Goal: Task Accomplishment & Management: Use online tool/utility

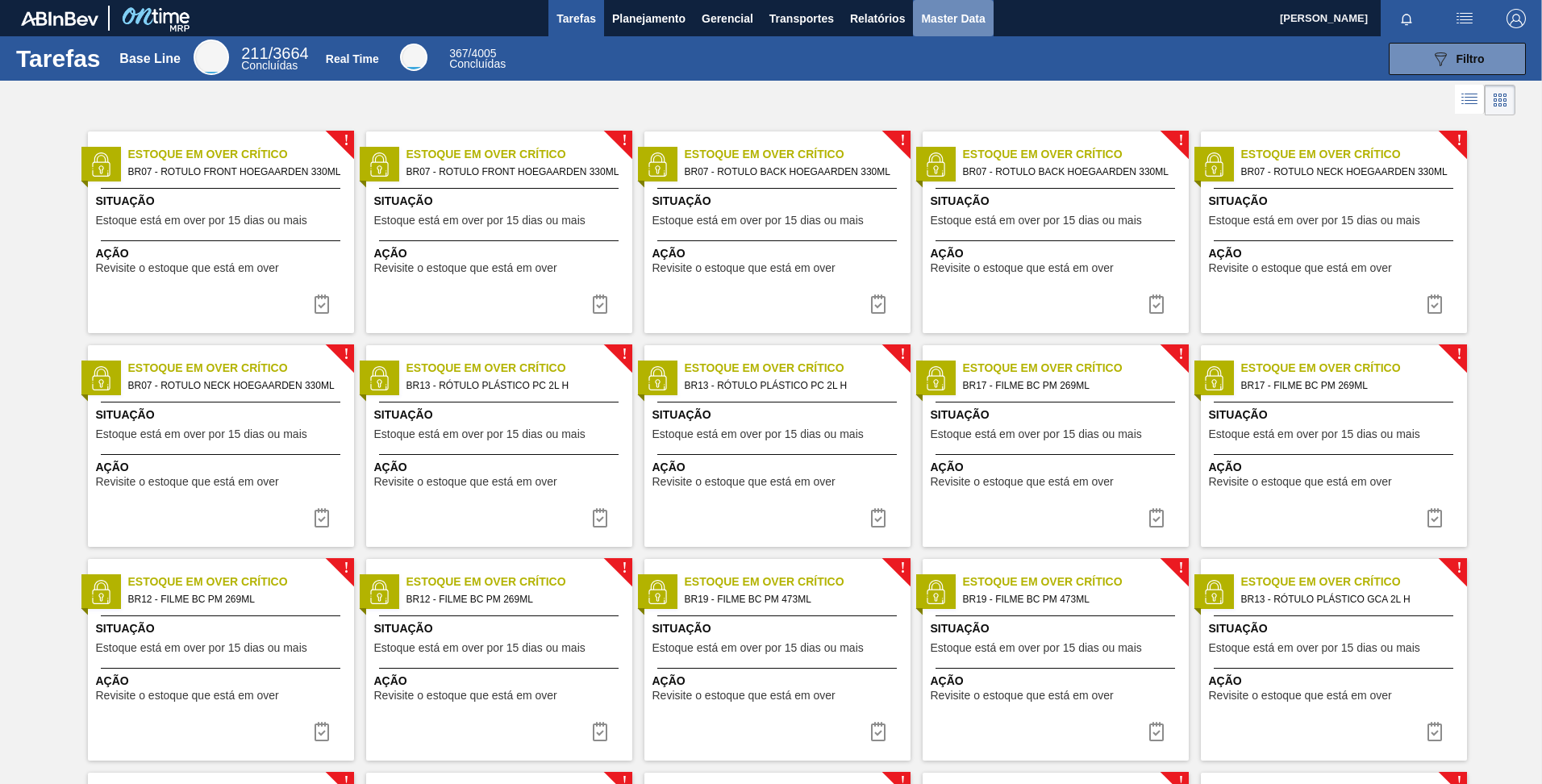
click at [917, 14] on button "Master Data" at bounding box center [953, 18] width 80 height 36
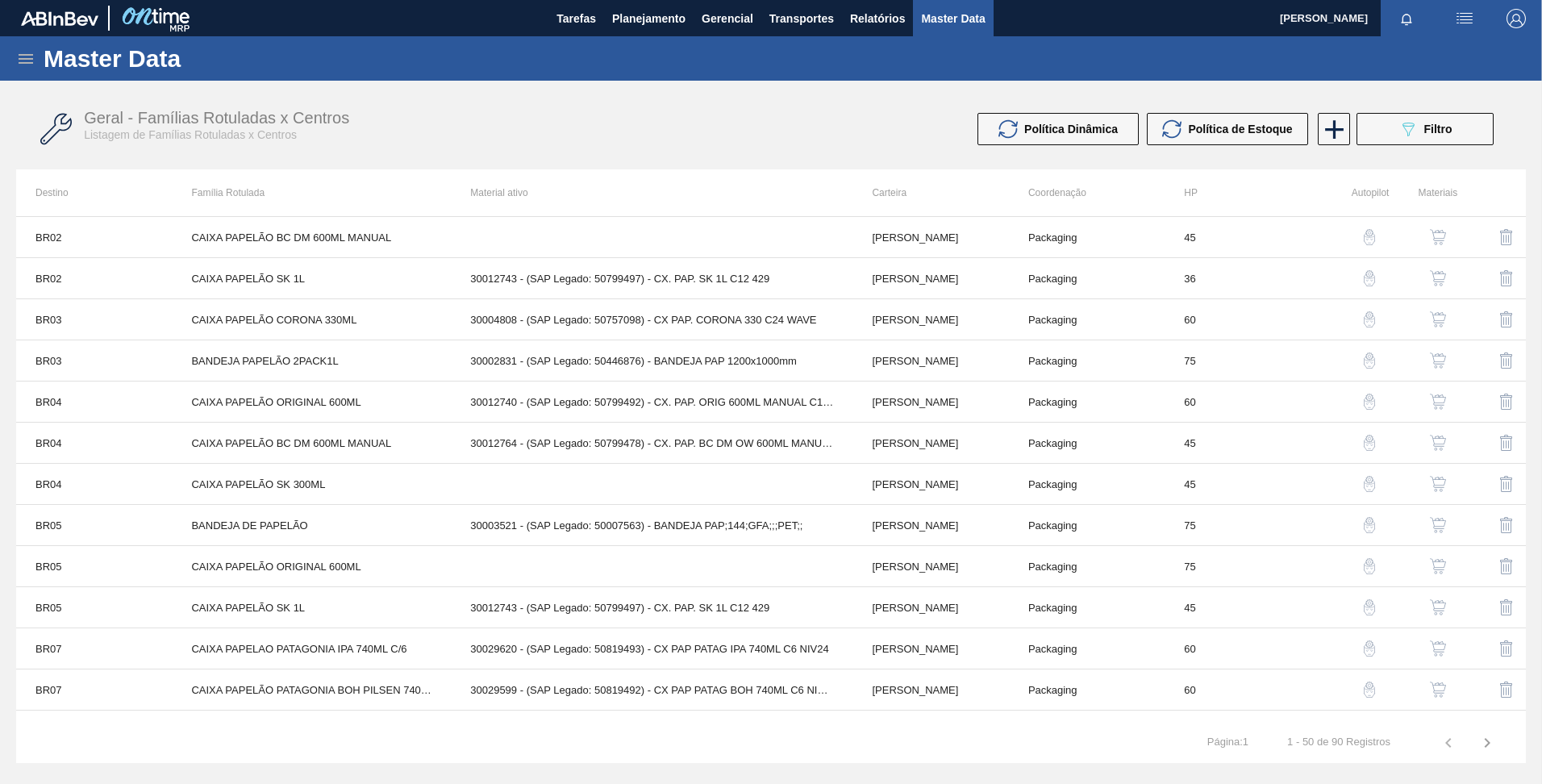
click at [31, 57] on icon at bounding box center [25, 58] width 19 height 19
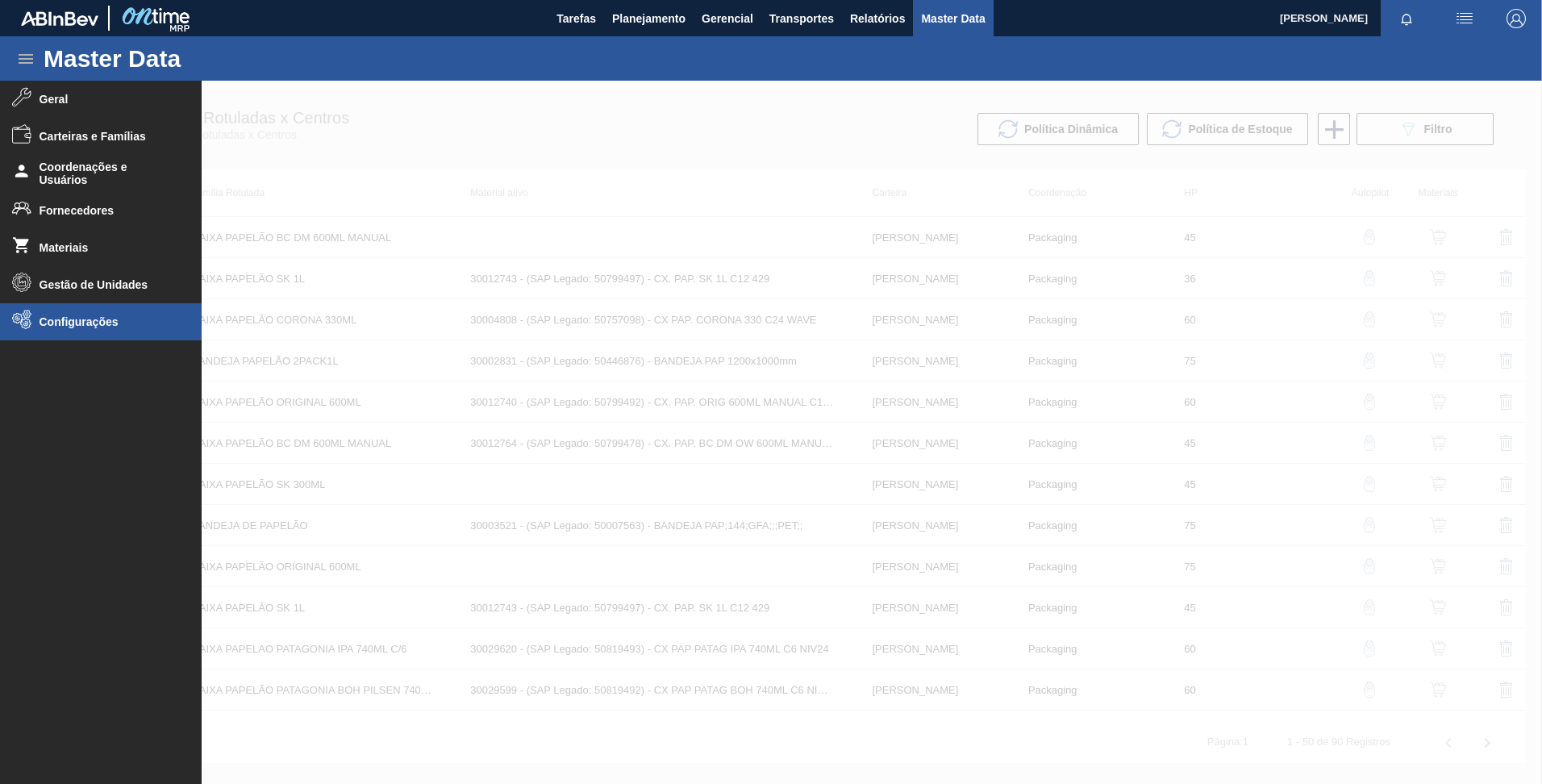
click at [92, 332] on li "Configurações" at bounding box center [101, 322] width 202 height 37
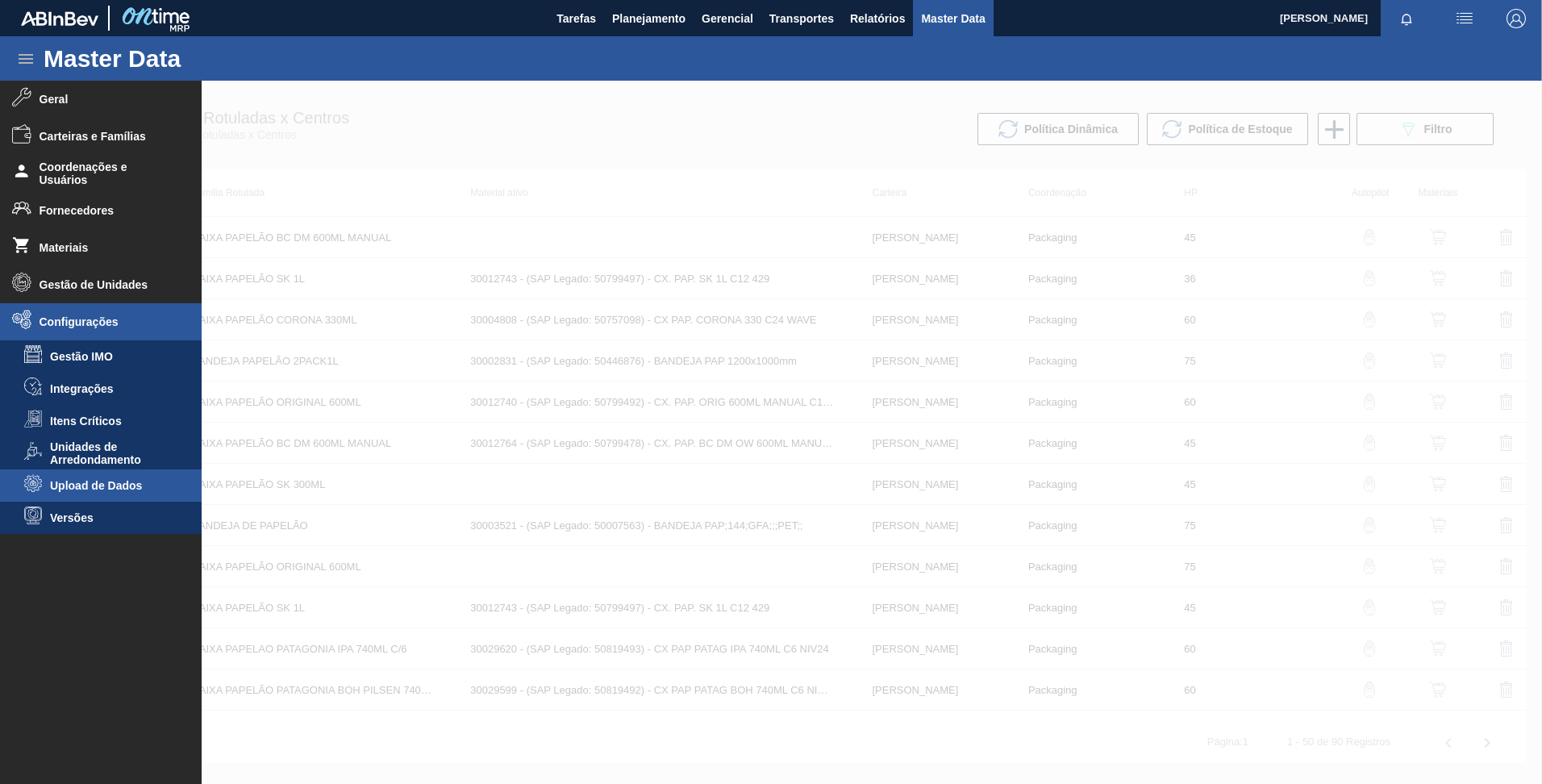
click at [111, 488] on span "Upload de Dados" at bounding box center [112, 485] width 124 height 13
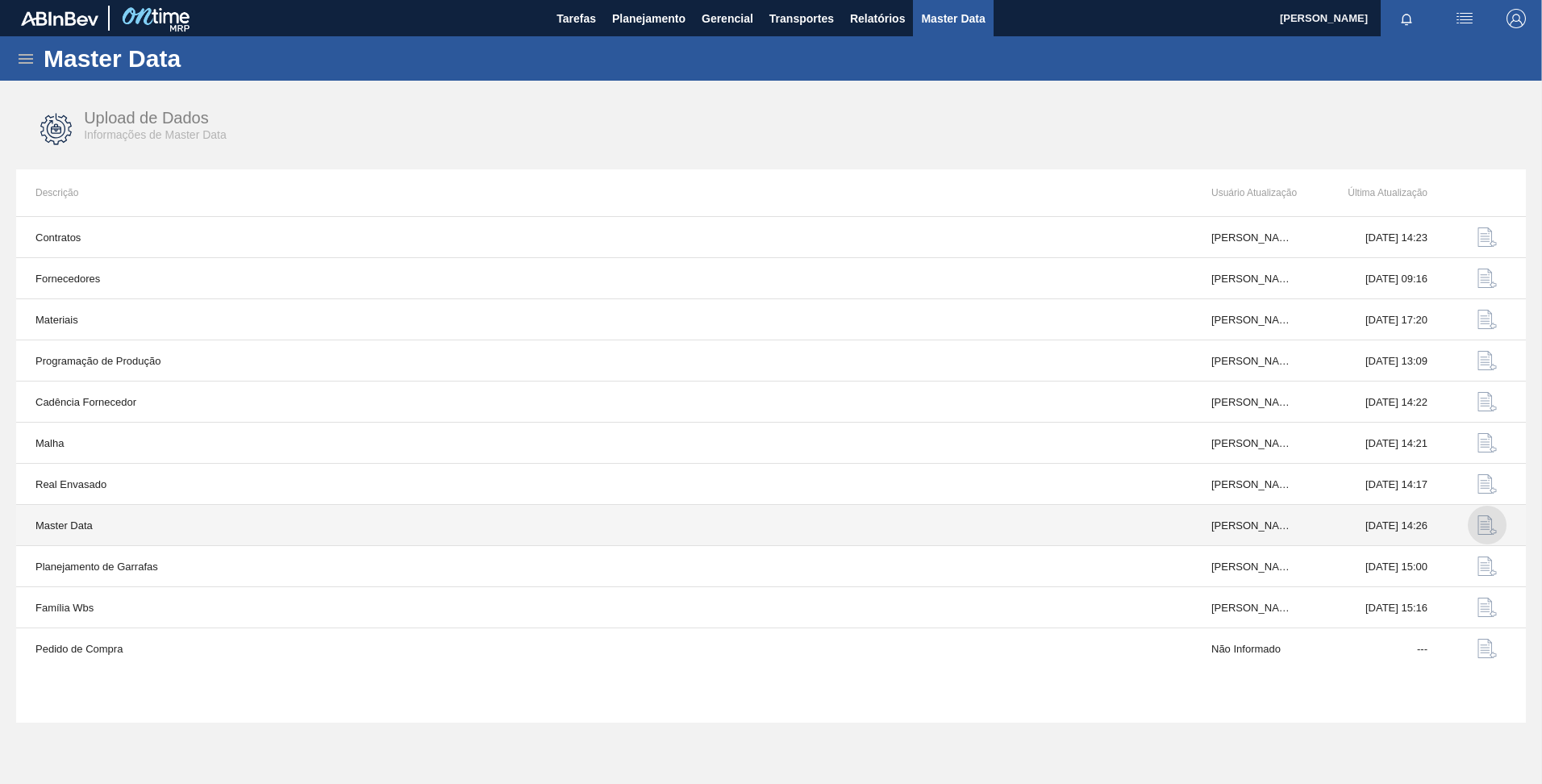
click at [1478, 519] on img "button" at bounding box center [1487, 524] width 19 height 19
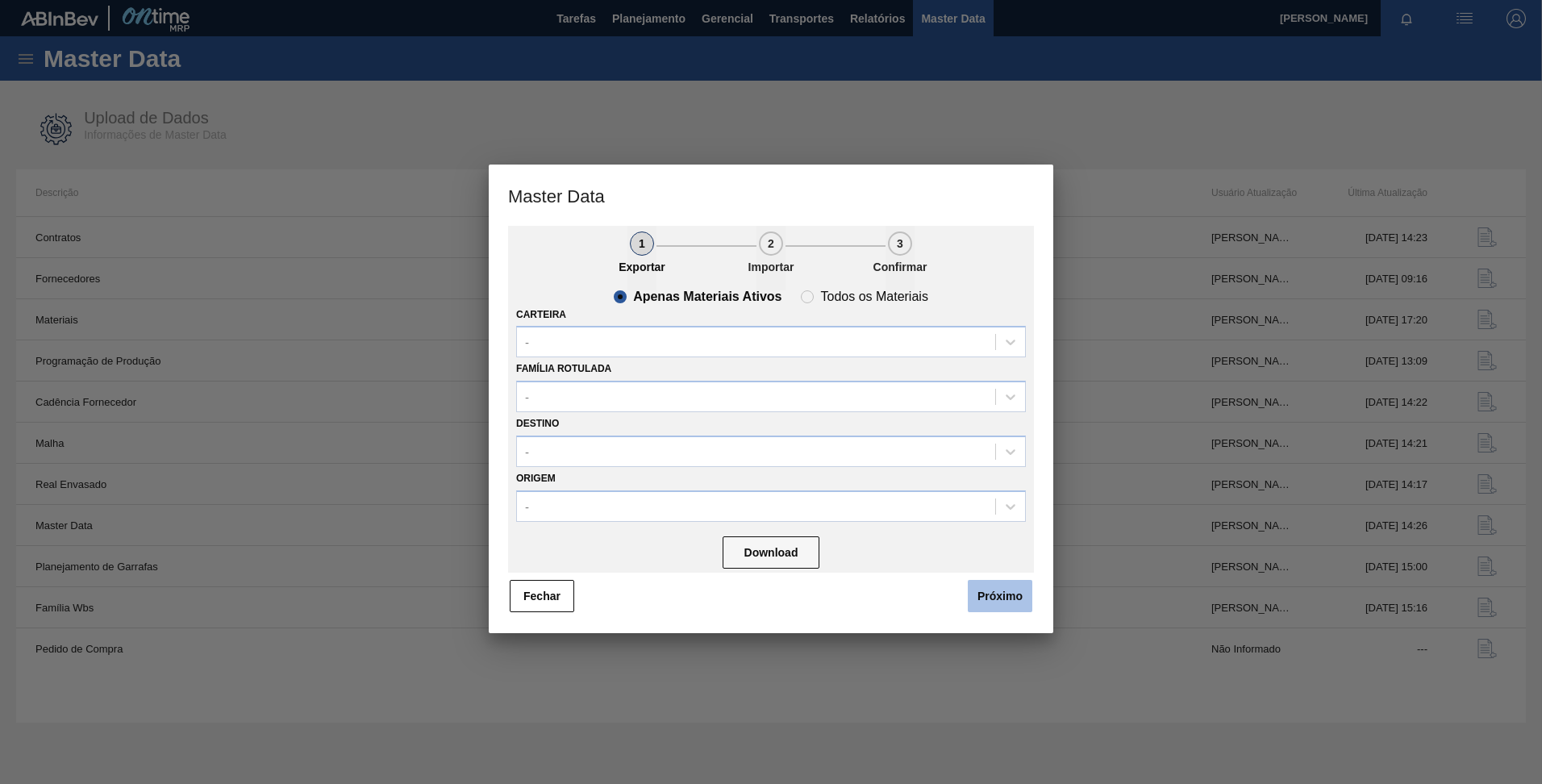
click at [994, 604] on button "Próximo" at bounding box center [1000, 596] width 65 height 33
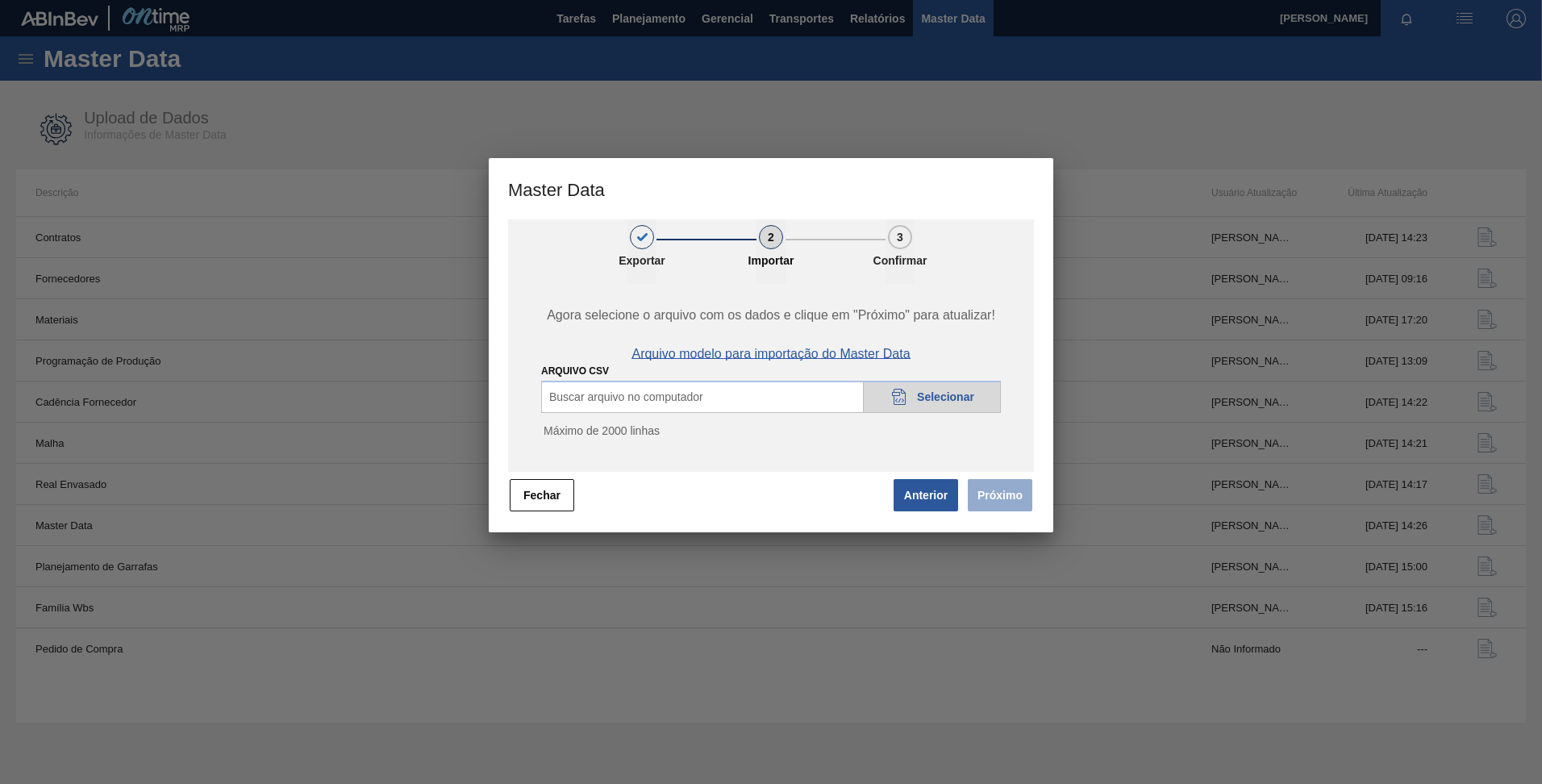
click at [870, 360] on span "Arquivo modelo para importação do Master Data" at bounding box center [771, 354] width 278 height 15
click at [901, 404] on icon at bounding box center [899, 397] width 14 height 16
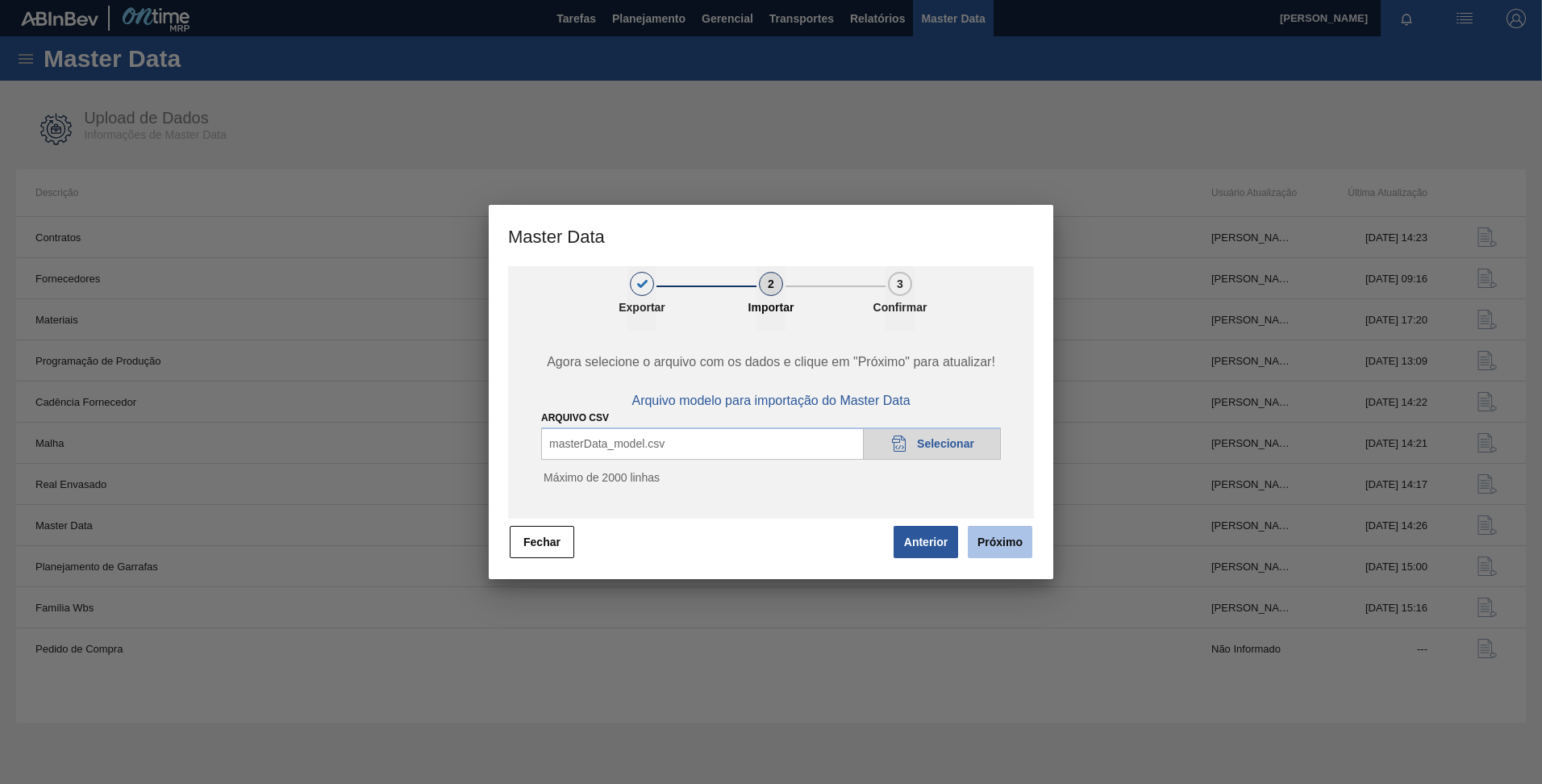
click at [1000, 543] on button "Próximo" at bounding box center [1000, 542] width 65 height 33
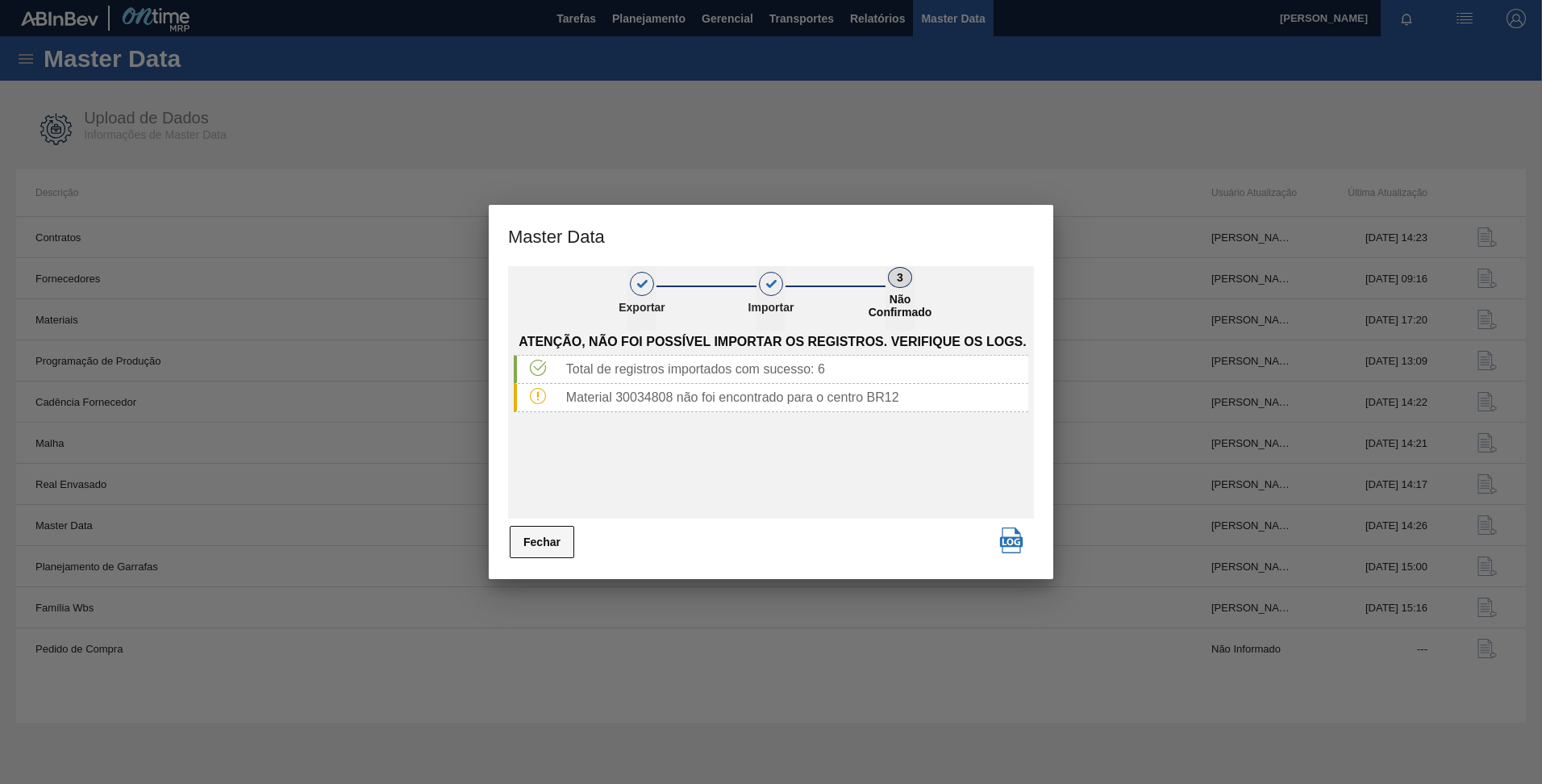
click at [529, 541] on button "Fechar" at bounding box center [542, 542] width 65 height 33
